Goal: Task Accomplishment & Management: Complete application form

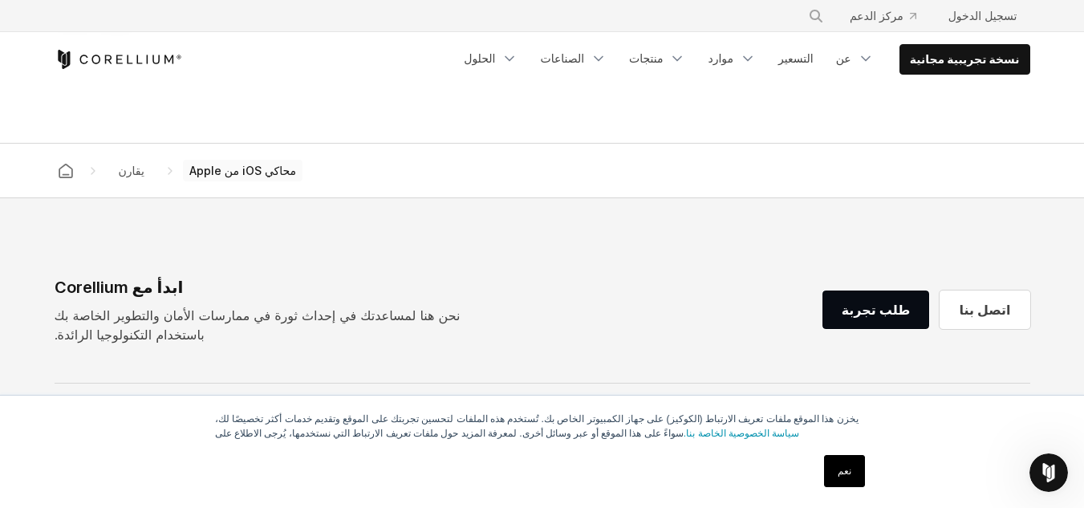
scroll to position [1685, 0]
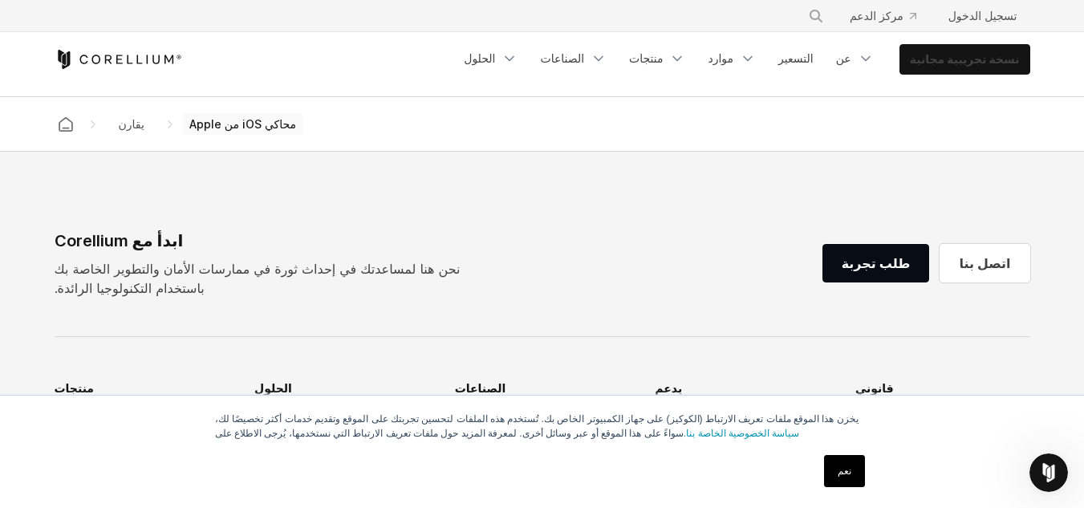
click at [969, 59] on font "نسخة تجريبية مجانية" at bounding box center [965, 59] width 110 height 14
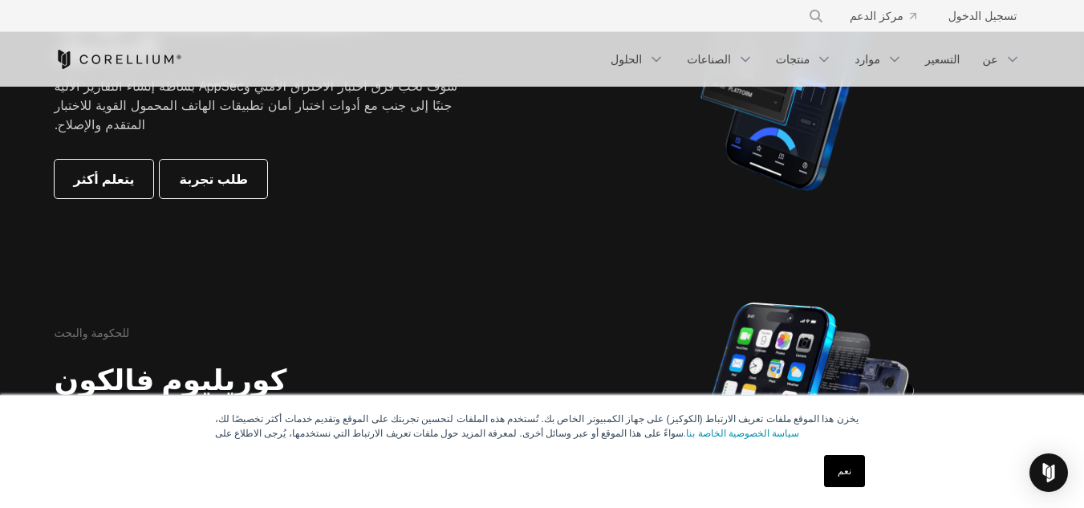
scroll to position [562, 0]
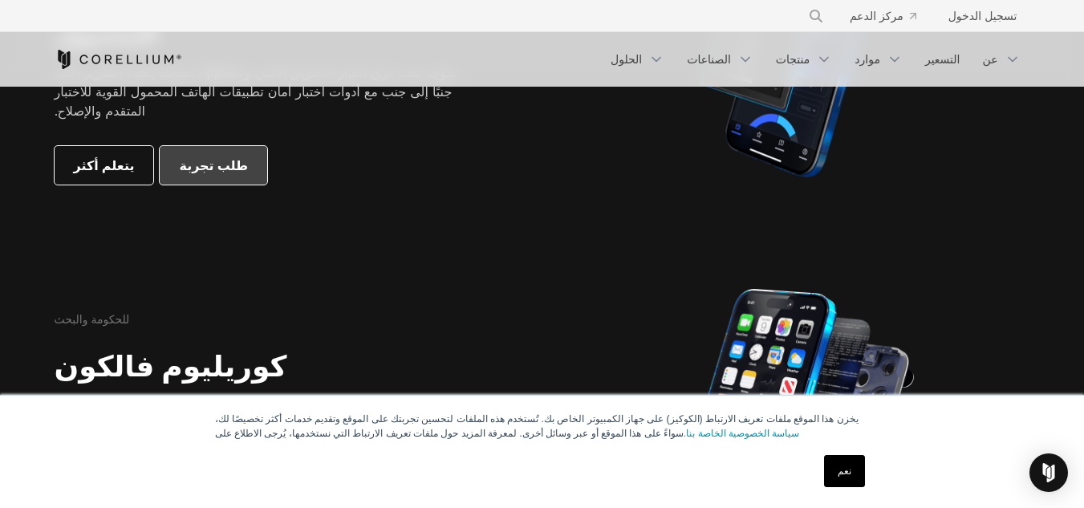
click at [202, 157] on font "طلب تجربة" at bounding box center [213, 165] width 69 height 16
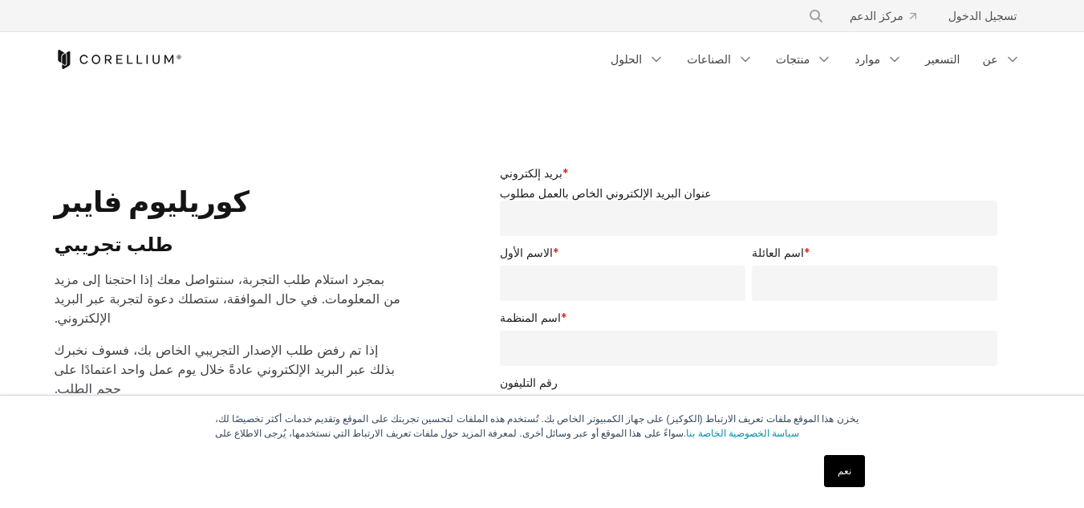
select select "**"
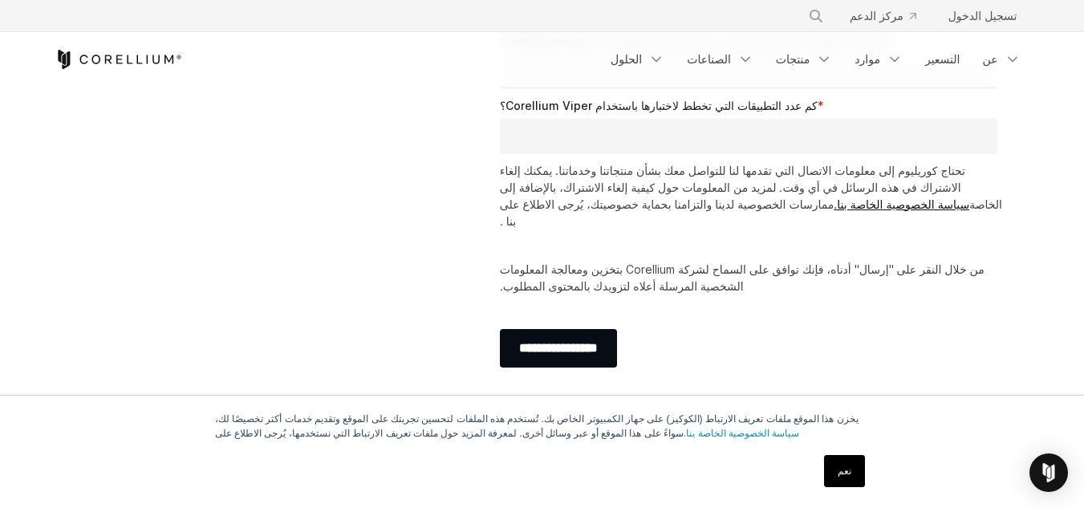
scroll to position [401, 0]
